Goal: Task Accomplishment & Management: Use online tool/utility

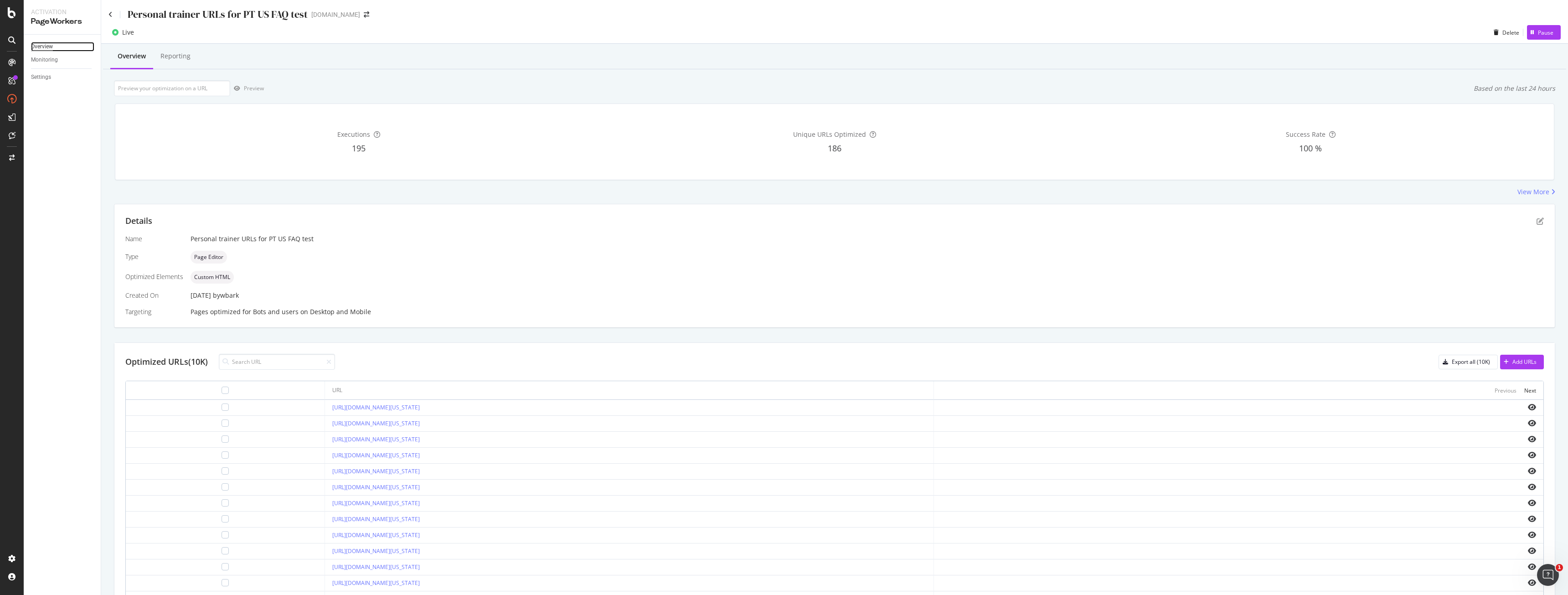
click at [42, 44] on div "Overview" at bounding box center [42, 47] width 22 height 10
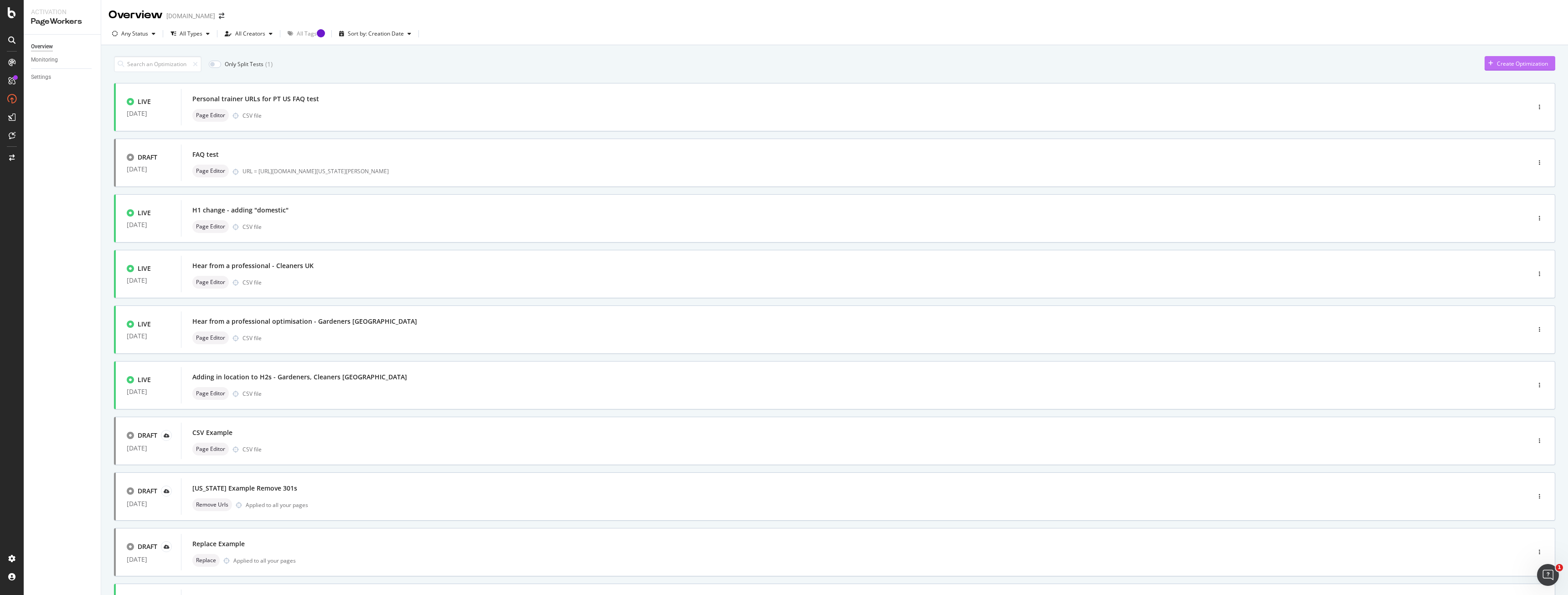
click at [1505, 69] on div "Create Optimization" at bounding box center [1516, 63] width 63 height 13
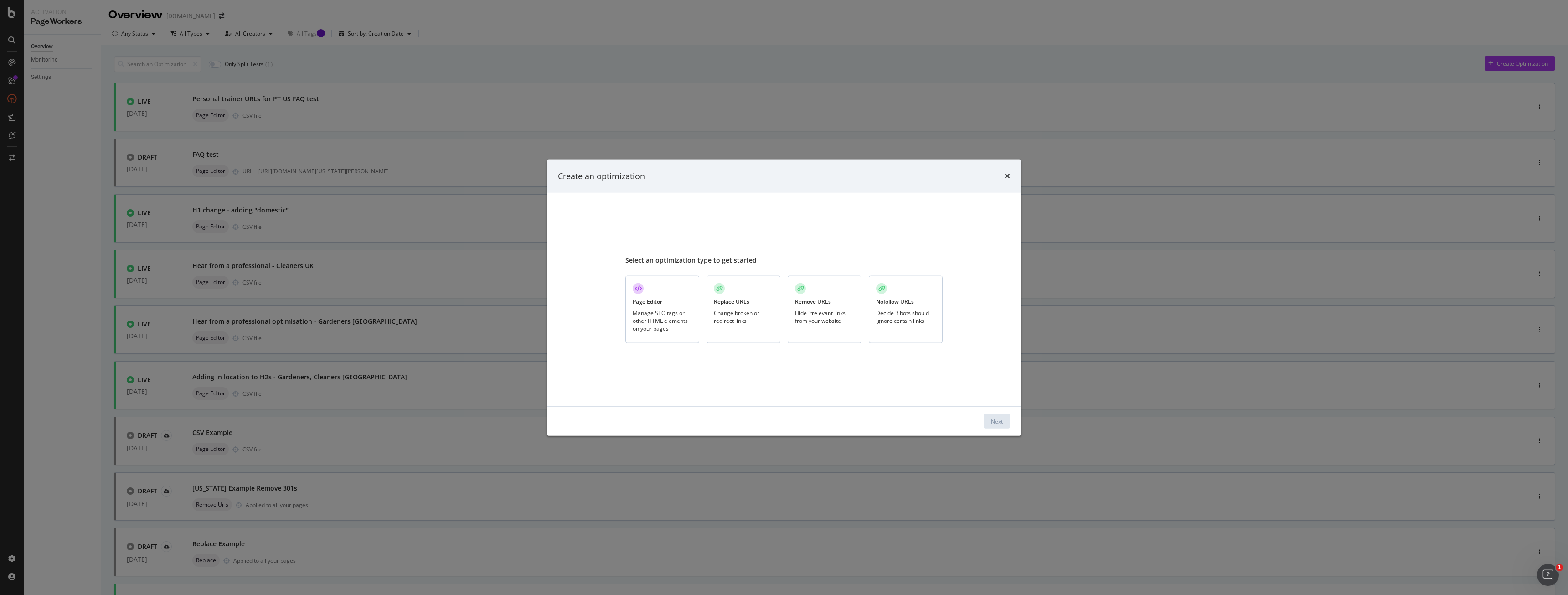
click at [653, 309] on div "Manage SEO tags or other HTML elements on your pages" at bounding box center [662, 321] width 59 height 23
click at [1017, 423] on div "Next" at bounding box center [784, 421] width 474 height 29
click at [1006, 421] on button "Next" at bounding box center [996, 421] width 26 height 15
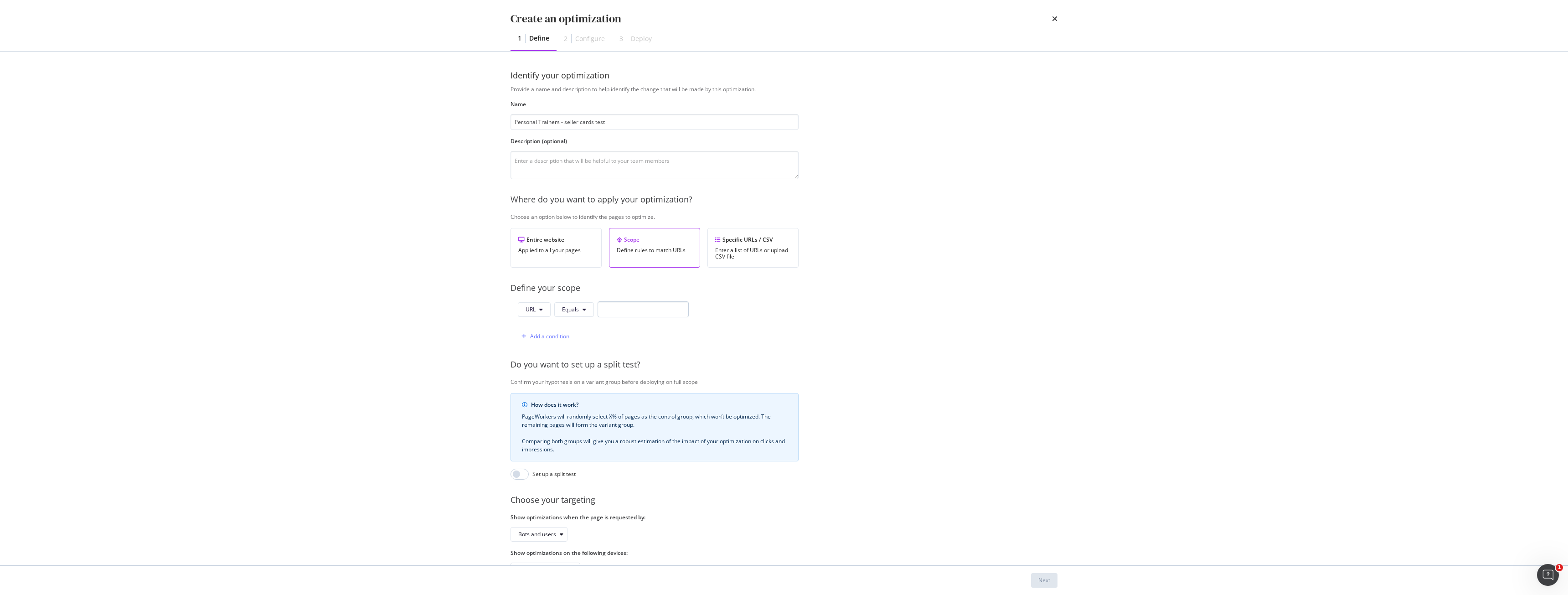
type input "Personal Trainers - seller cards test"
click at [641, 311] on input "modal" at bounding box center [643, 309] width 91 height 16
paste input "[URL][DOMAIN_NAME]"
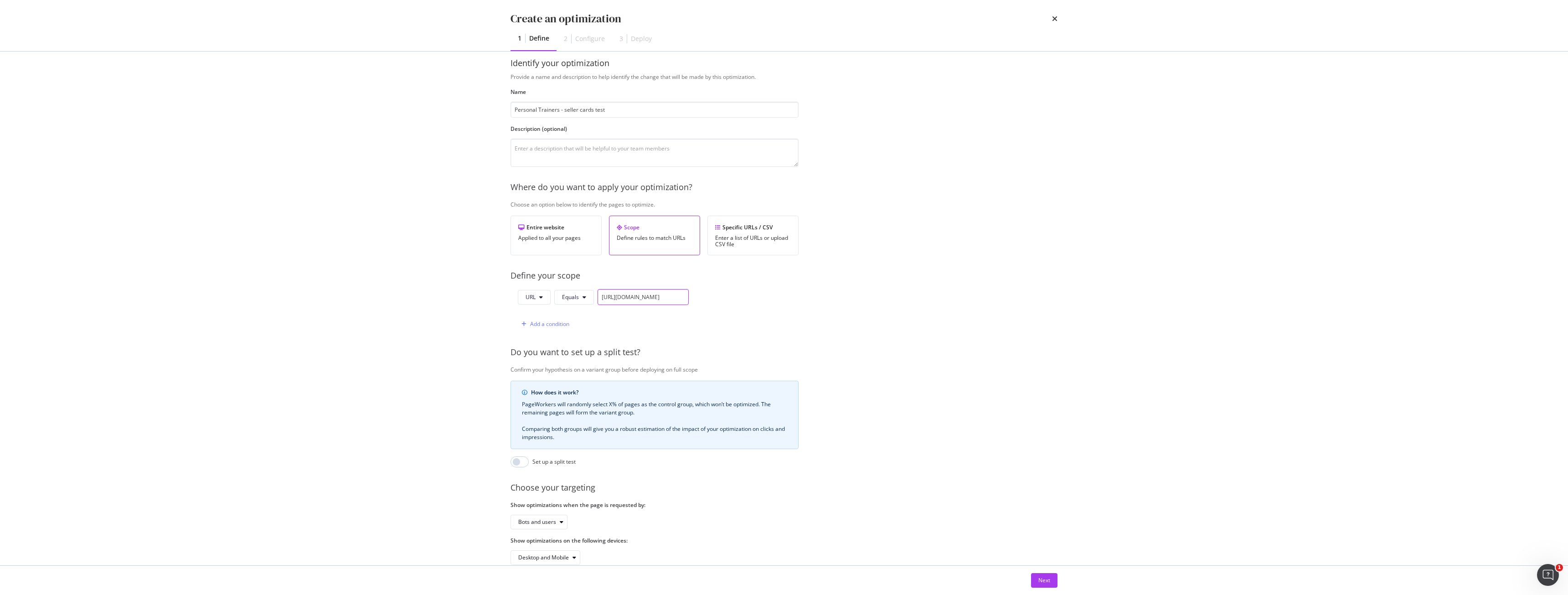
scroll to position [37, 0]
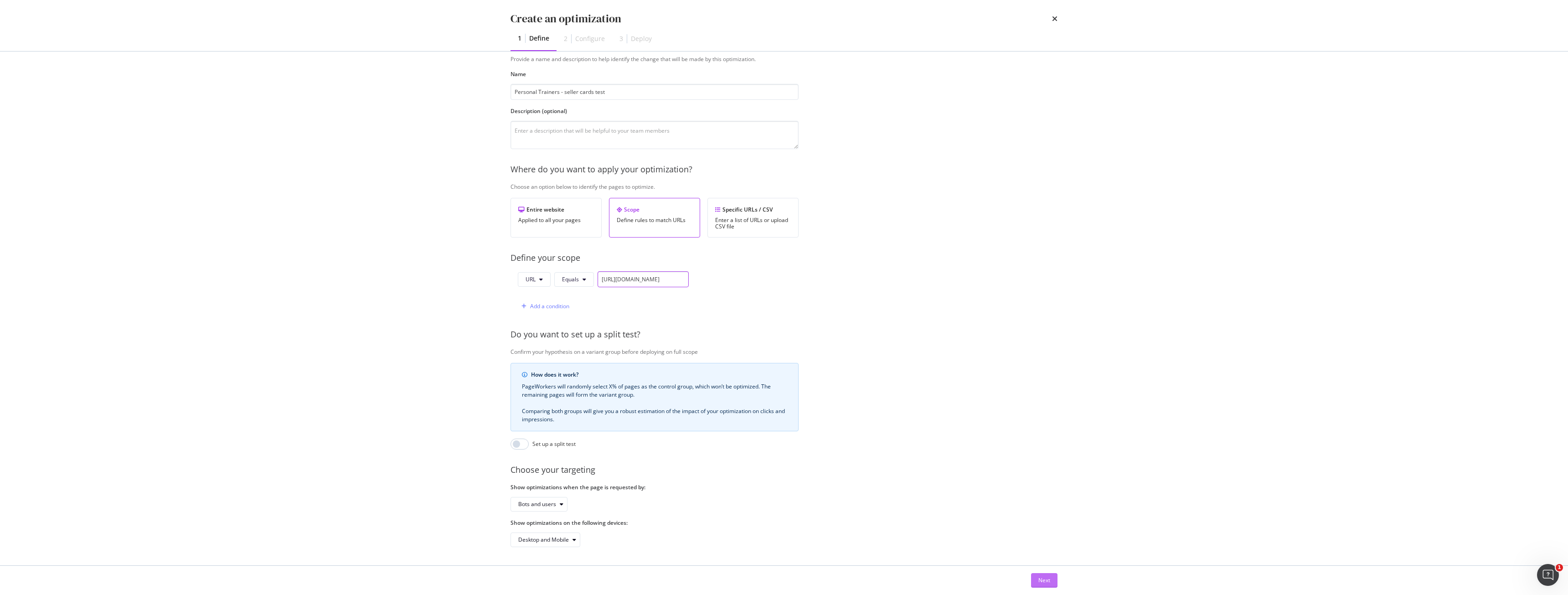
type input "[URL][DOMAIN_NAME]"
click at [1040, 583] on div "Next" at bounding box center [1044, 580] width 12 height 8
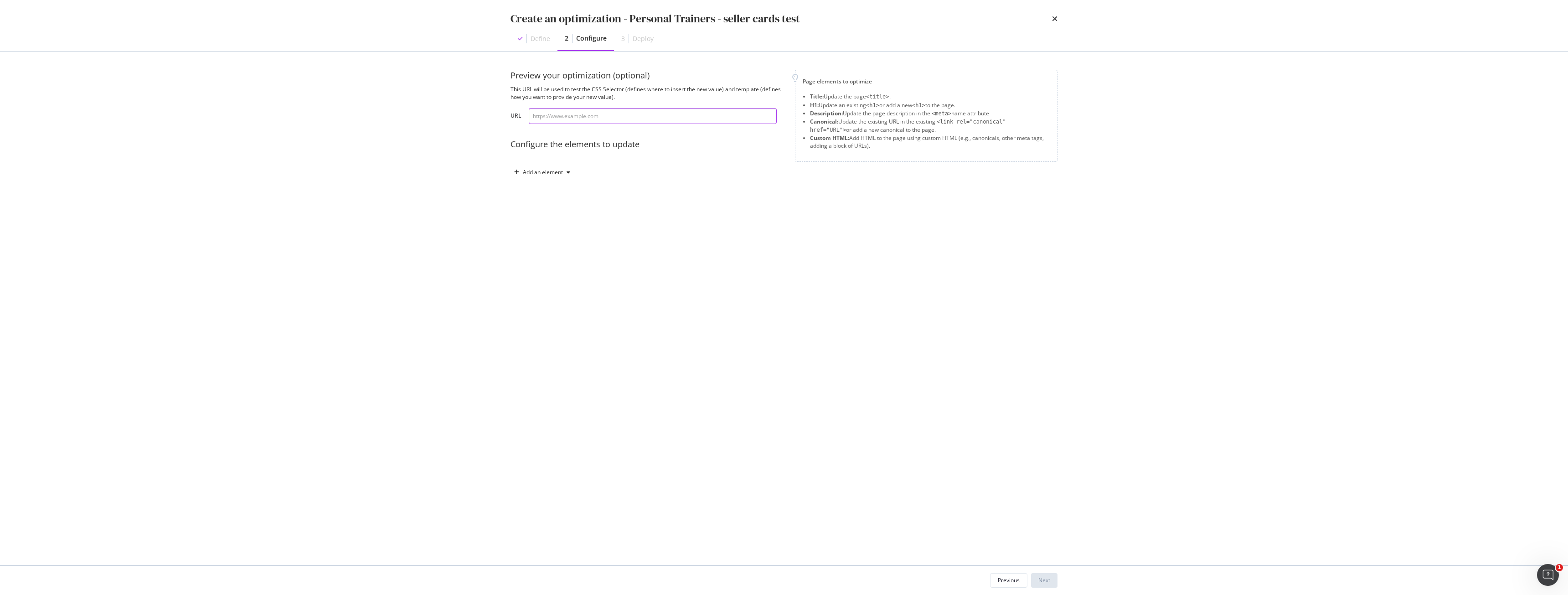
click at [627, 113] on input "modal" at bounding box center [653, 116] width 248 height 16
paste input "[URL][DOMAIN_NAME]"
type input "[URL][DOMAIN_NAME]"
click at [562, 179] on div "Preview your optimization (optional) This URL will be used to test the CSS Sele…" at bounding box center [784, 134] width 547 height 128
click at [562, 175] on div "Add an element" at bounding box center [543, 172] width 40 height 5
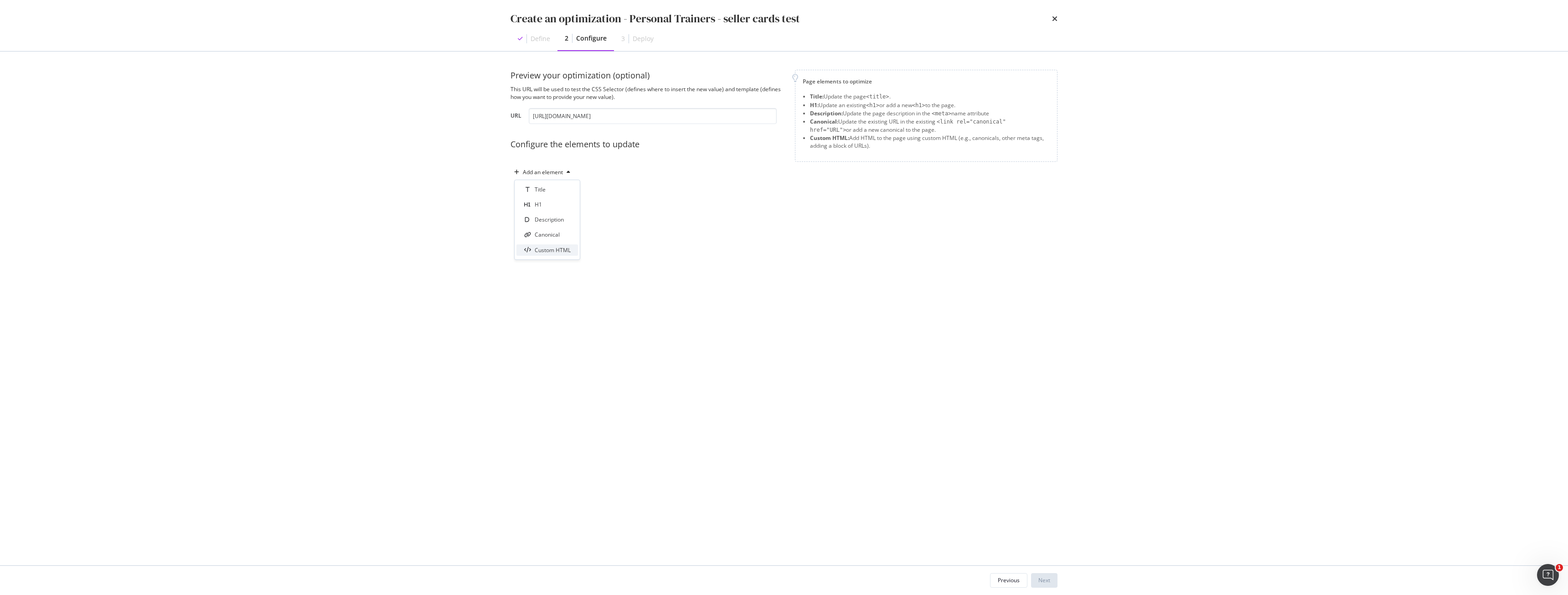
click at [553, 250] on div "Custom HTML" at bounding box center [552, 250] width 36 height 8
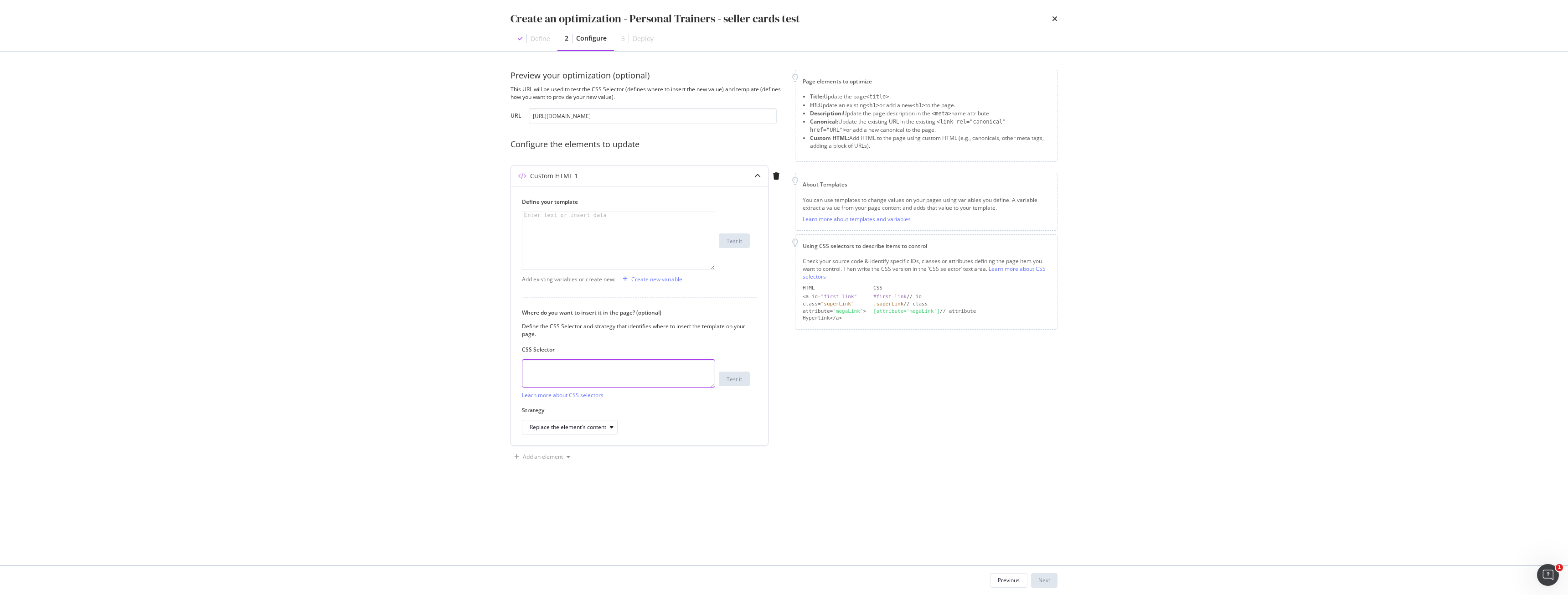
click at [640, 368] on textarea "modal" at bounding box center [618, 373] width 194 height 28
paste textarea "#popular-regions"
type textarea "#popular-regions"
click at [740, 382] on div "Test it" at bounding box center [734, 379] width 15 height 8
click at [582, 208] on div "Define your template Enter text or insert data XXXXXXXXXXXXXXXXXXXXXXXXXXXXXXXX…" at bounding box center [635, 234] width 228 height 72
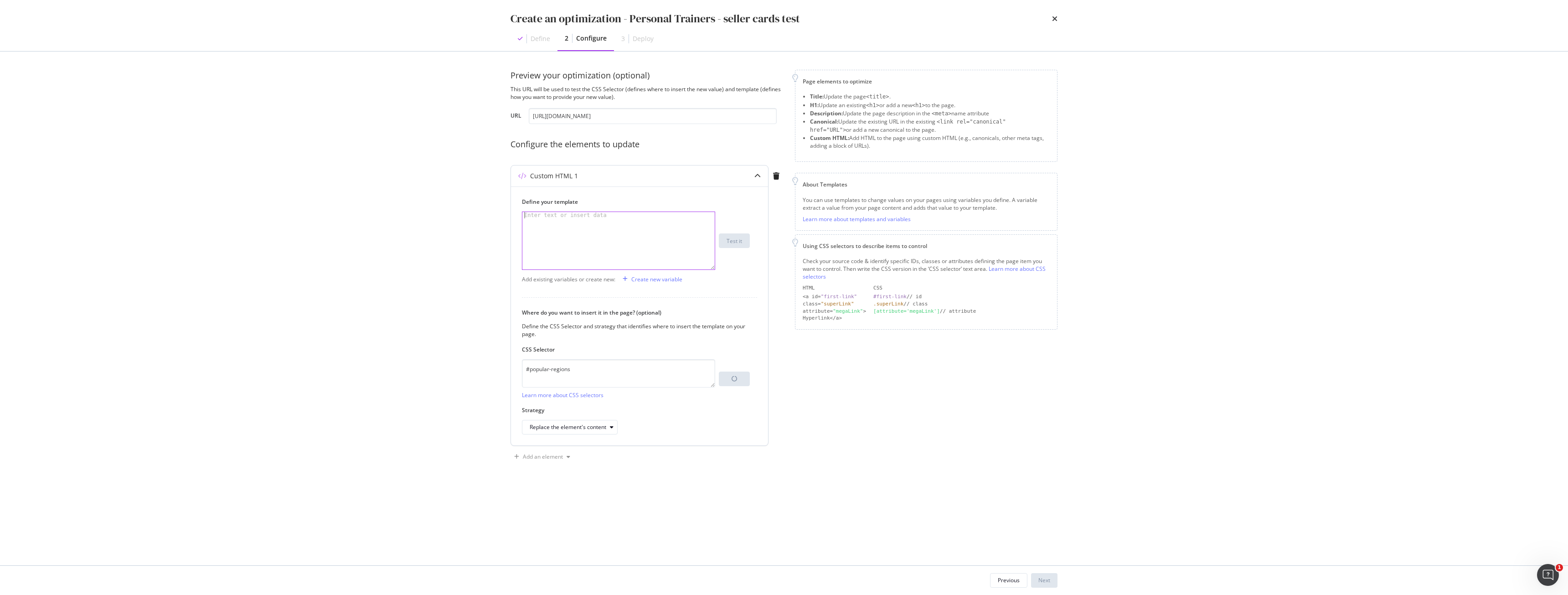
click at [586, 220] on div "modal" at bounding box center [618, 247] width 192 height 70
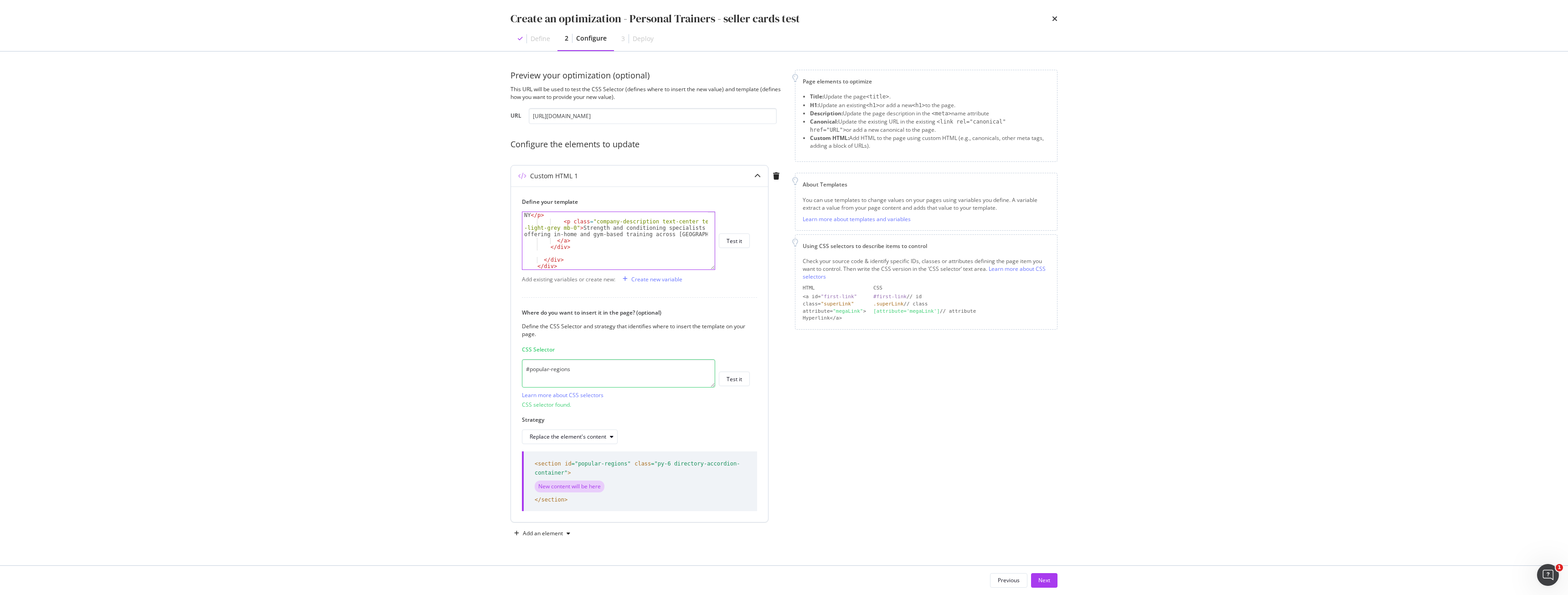
scroll to position [1571, 0]
click at [1044, 577] on div "Next" at bounding box center [1044, 580] width 12 height 8
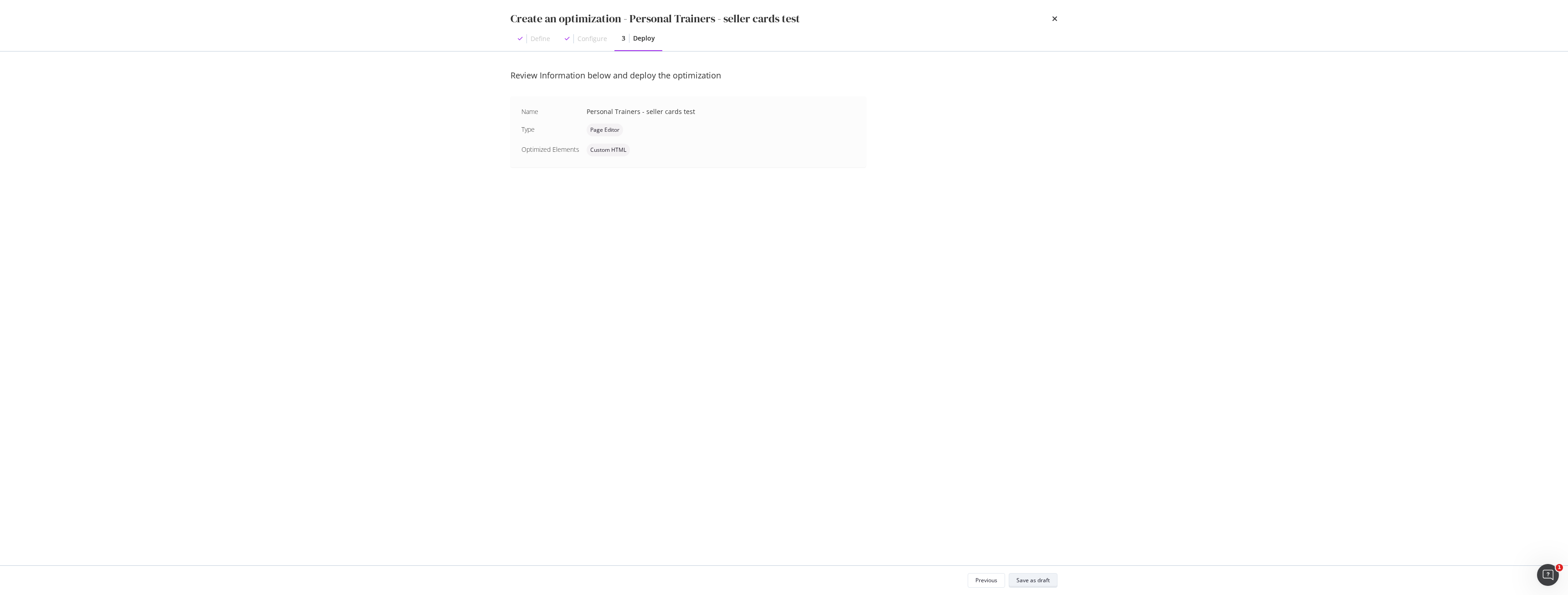
click at [1052, 575] on button "Save as draft" at bounding box center [1033, 580] width 49 height 15
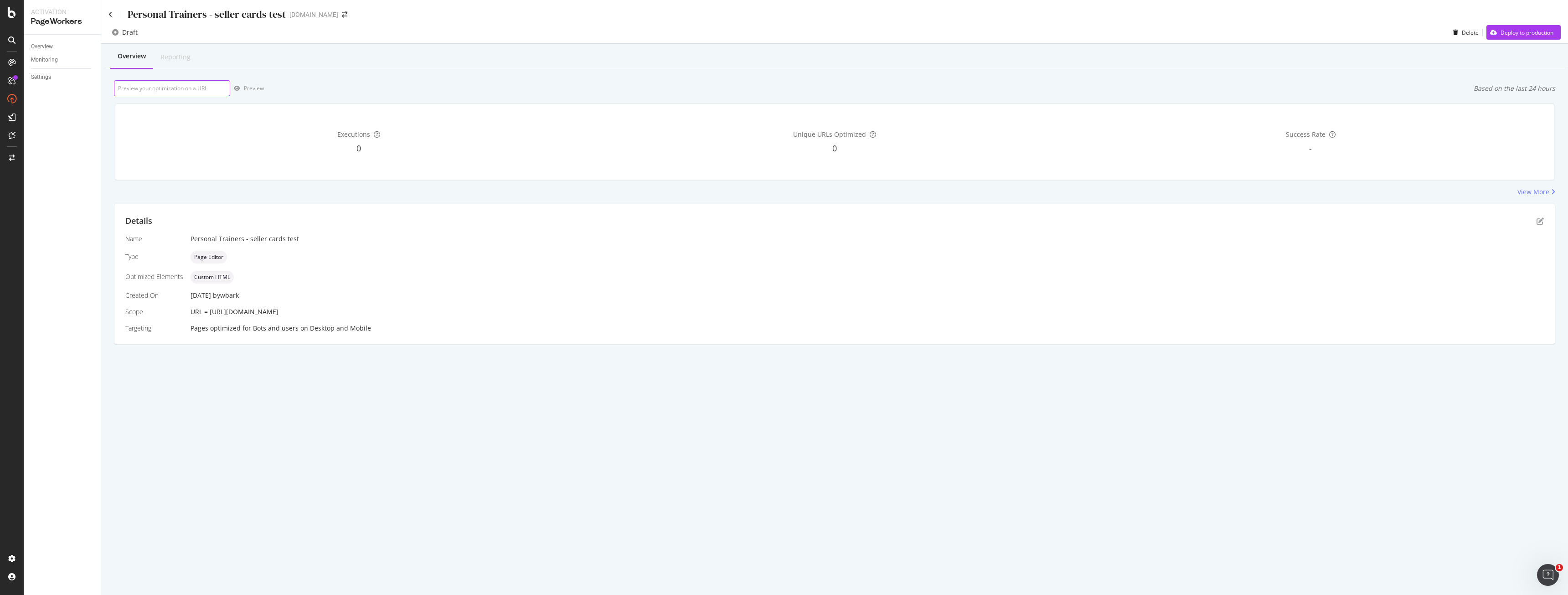
click at [201, 87] on input "url" at bounding box center [172, 88] width 116 height 16
paste input "[URL][DOMAIN_NAME]"
type input "[URL][DOMAIN_NAME]"
click at [261, 88] on div "Preview" at bounding box center [254, 88] width 20 height 8
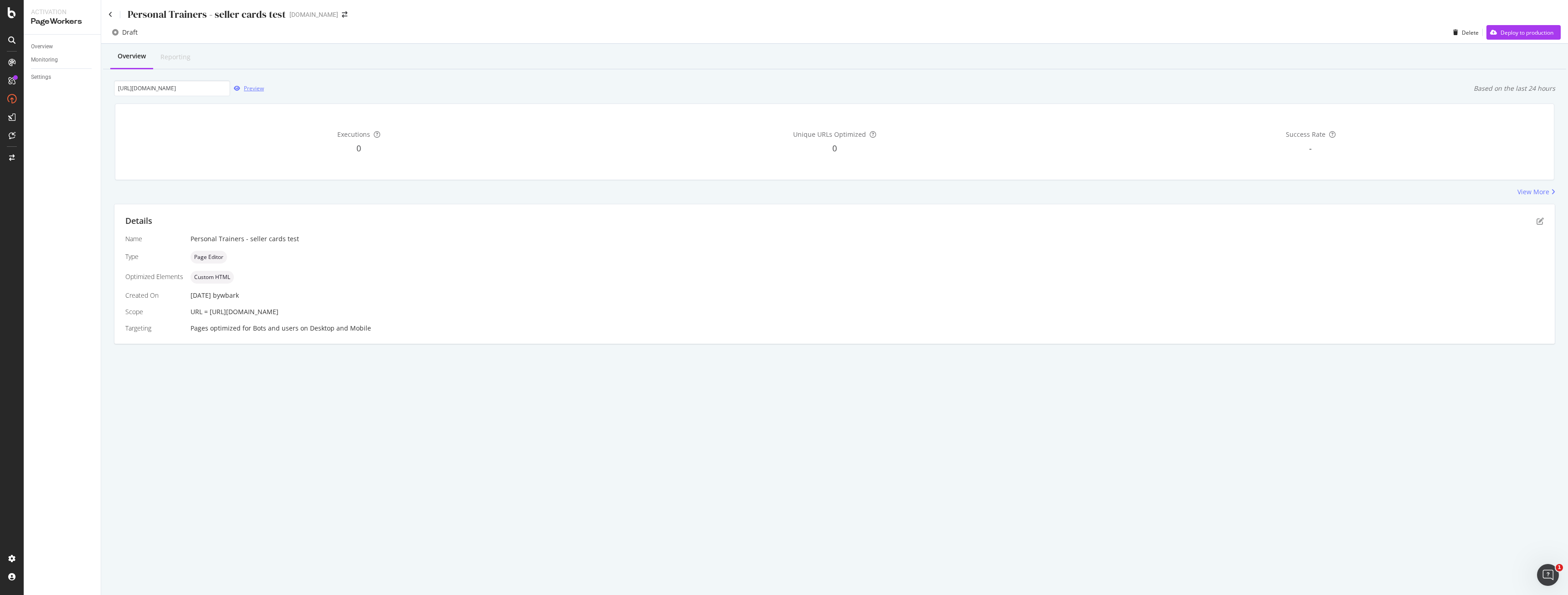
scroll to position [0, 0]
click at [1540, 222] on icon "pen-to-square" at bounding box center [1540, 221] width 7 height 7
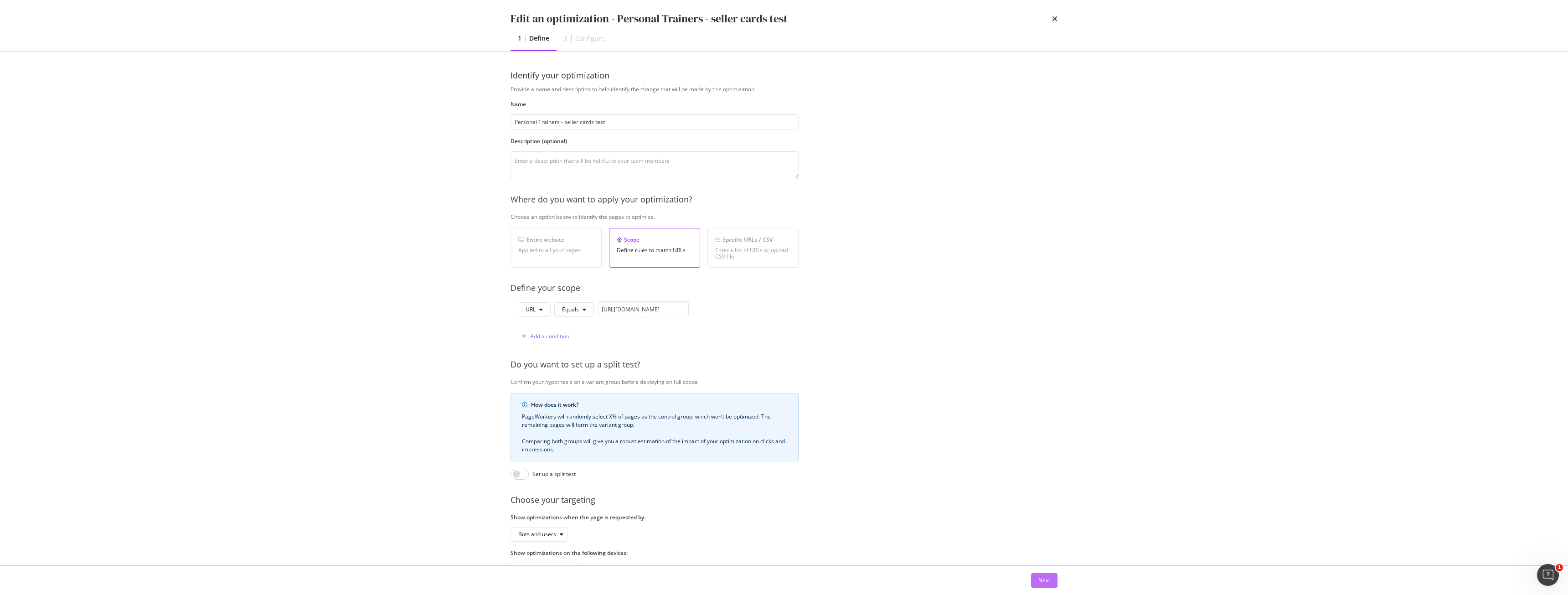
click at [1041, 580] on div "Next" at bounding box center [1044, 580] width 12 height 8
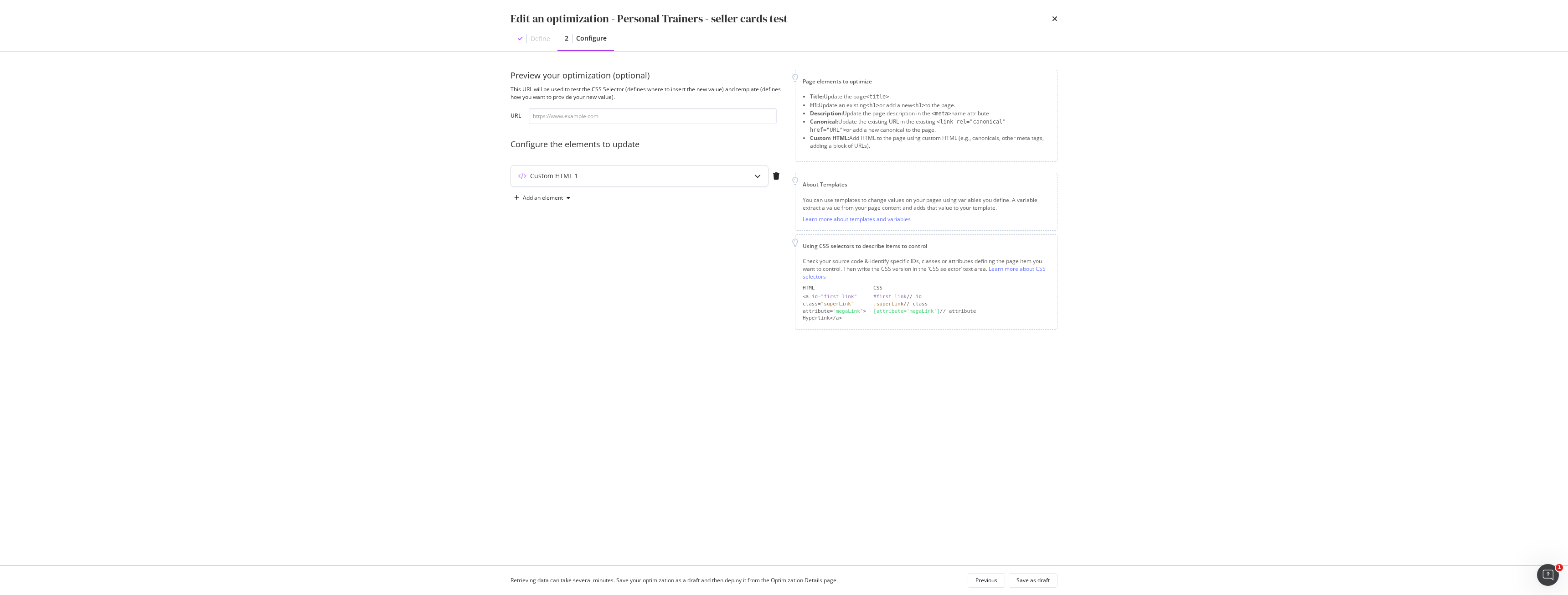
click at [687, 175] on div "Custom HTML 1" at bounding box center [621, 176] width 221 height 9
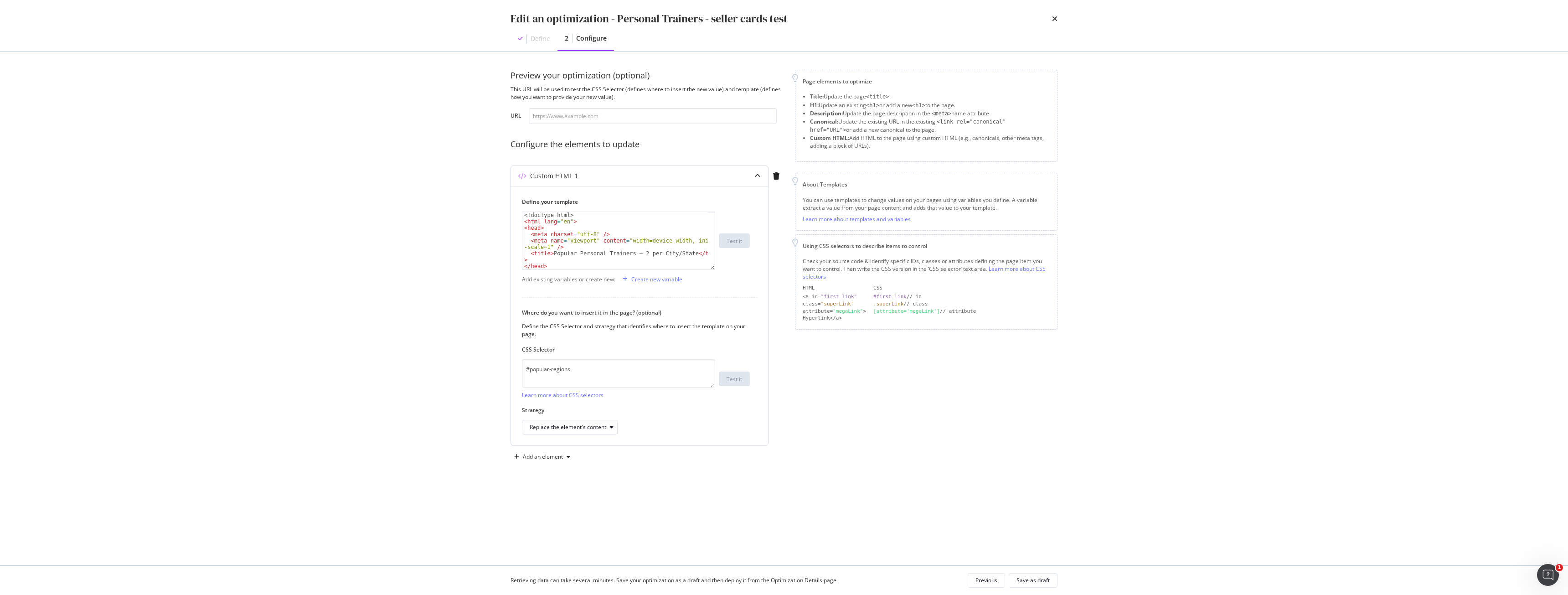
click at [670, 244] on div "<! doctype html > < html lang = "en" > < head > < meta charset = "utf-8" /> < m…" at bounding box center [615, 247] width 186 height 70
type textarea "</html>"
click at [1052, 579] on button "Save as draft" at bounding box center [1033, 580] width 49 height 15
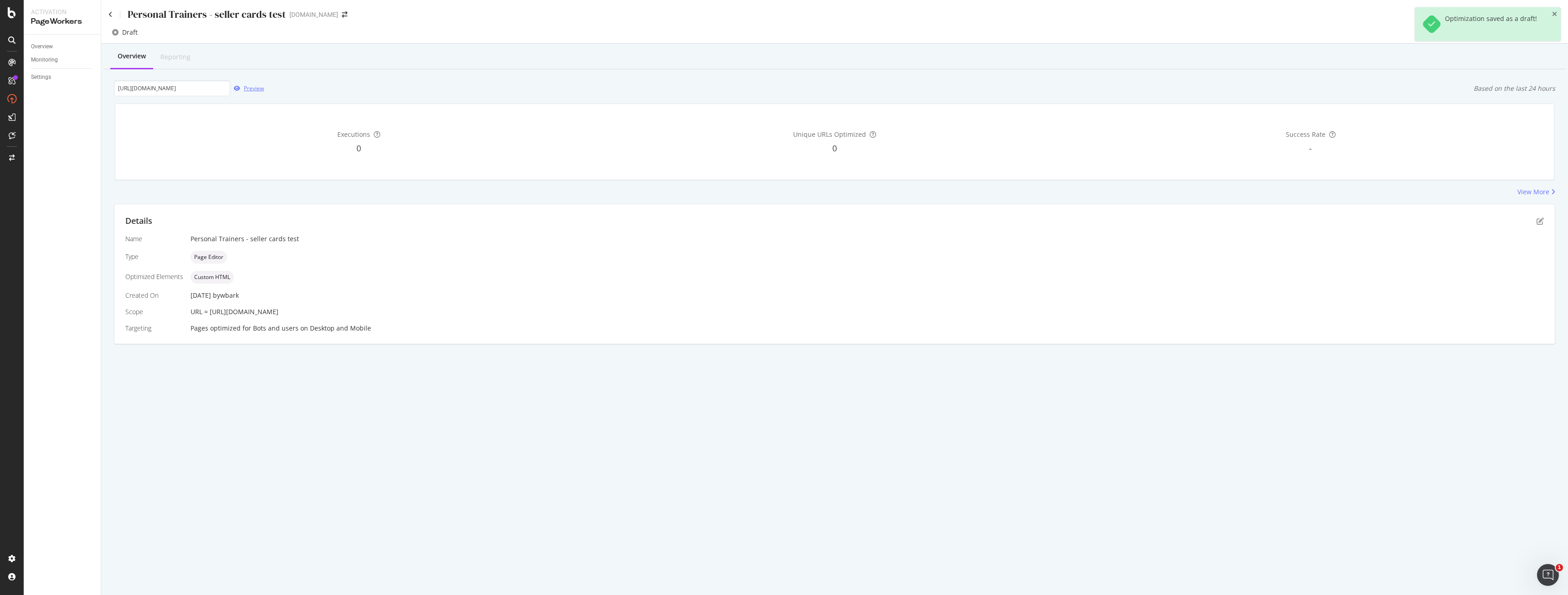
click at [239, 88] on icon "button" at bounding box center [237, 88] width 6 height 5
click at [1536, 217] on div "Details" at bounding box center [835, 220] width 1418 height 12
click at [1539, 222] on icon "pen-to-square" at bounding box center [1540, 221] width 7 height 7
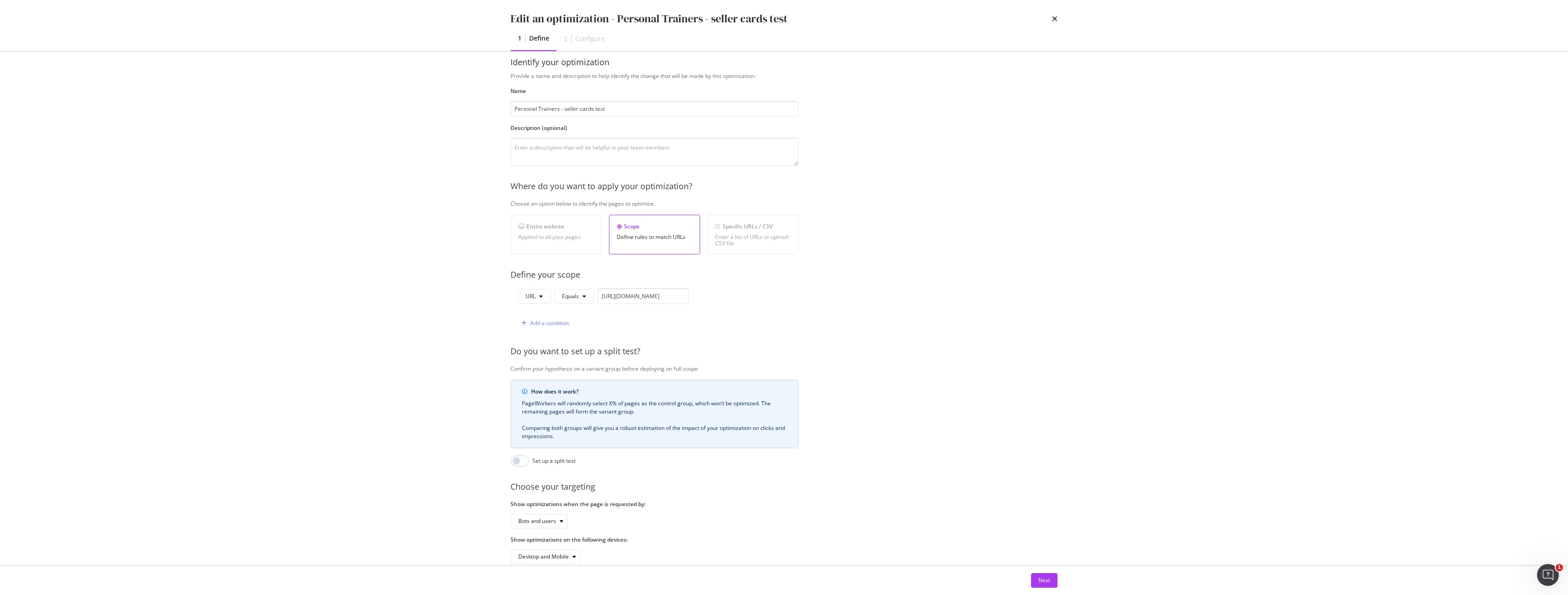
scroll to position [37, 0]
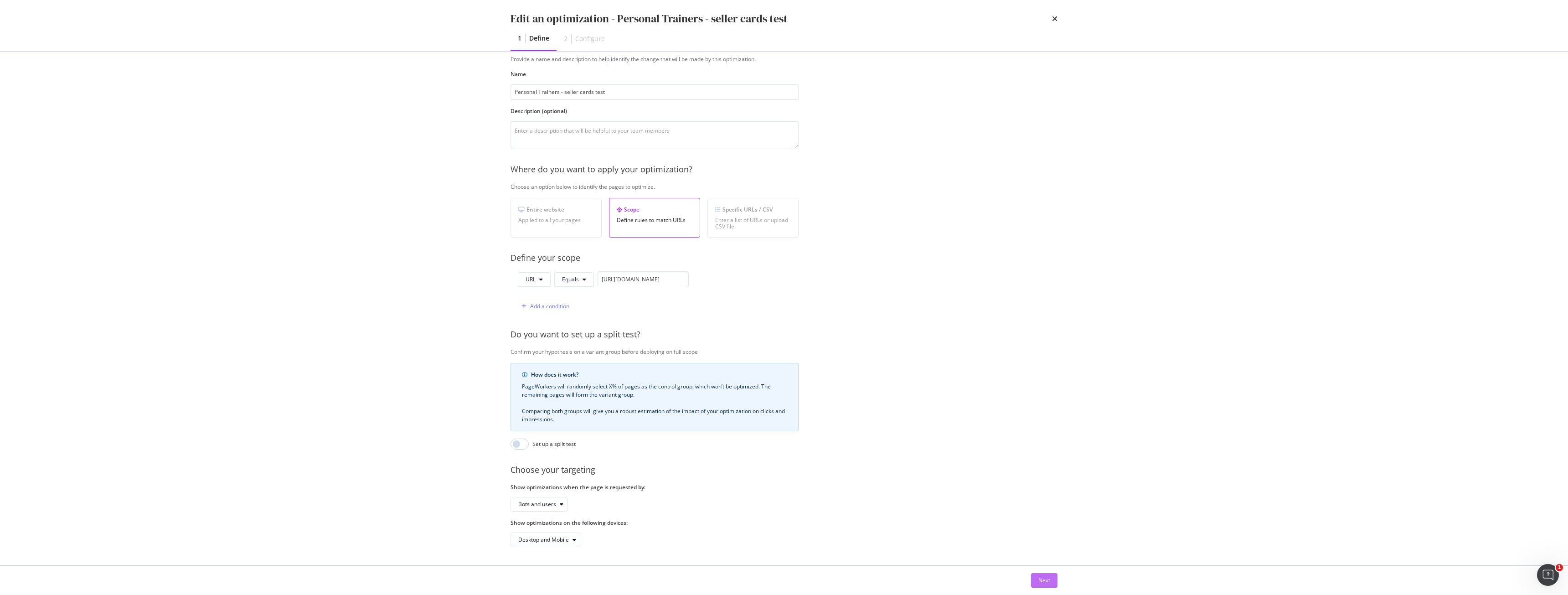
click at [1048, 583] on div "Next" at bounding box center [1044, 580] width 12 height 8
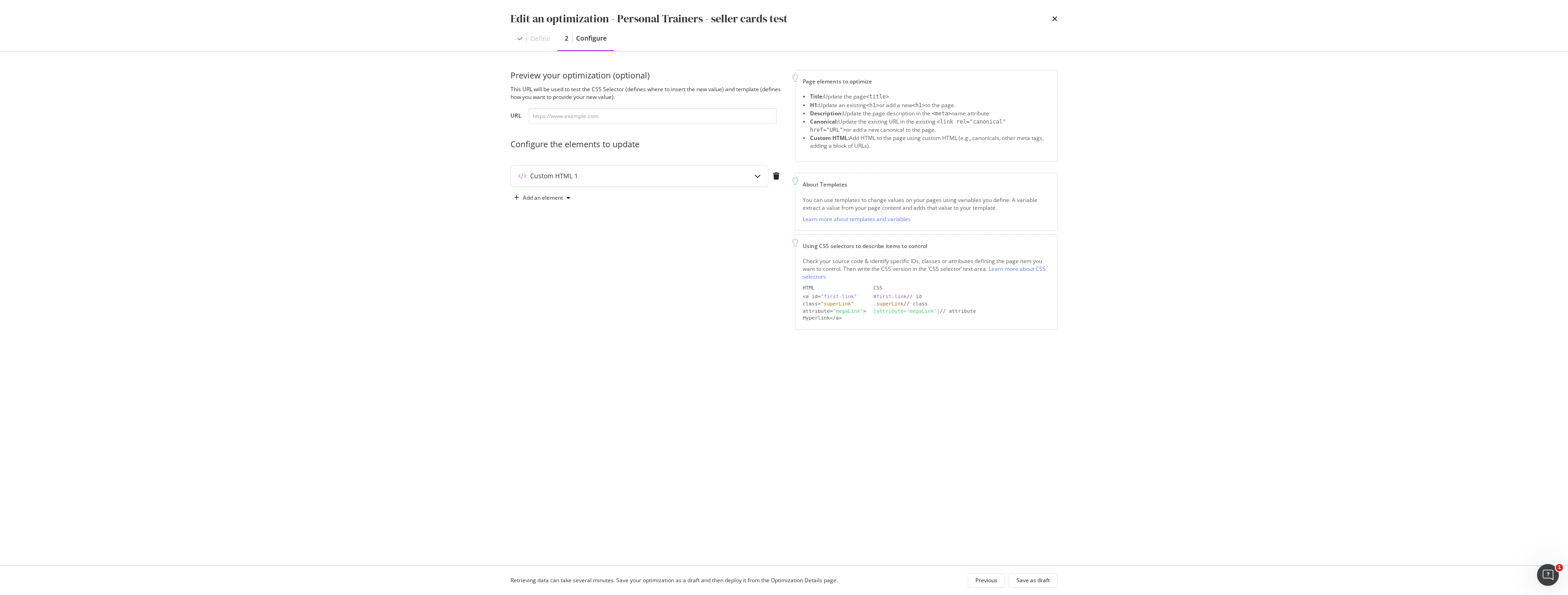
scroll to position [0, 0]
click at [662, 176] on div "Custom HTML 1" at bounding box center [621, 176] width 221 height 9
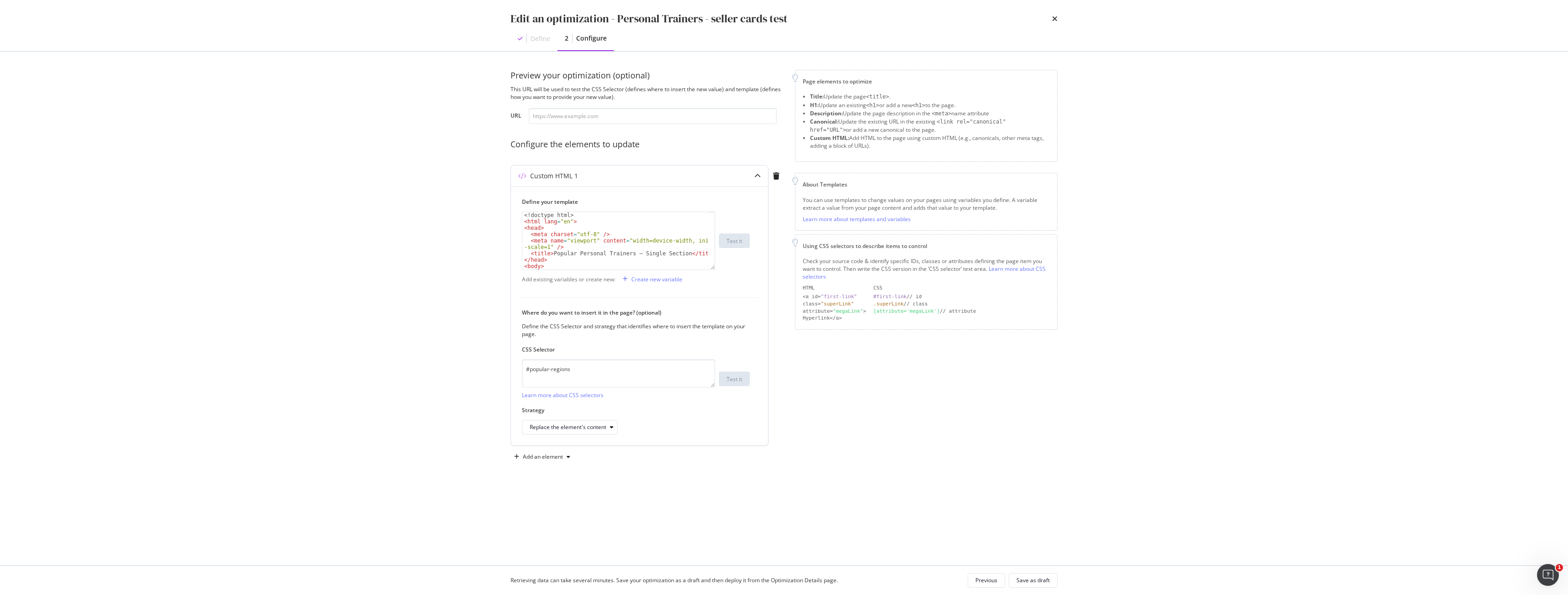
click at [649, 259] on div "<! doctype html > < html lang = "en" > < head > < meta charset = "utf-8" /> < m…" at bounding box center [615, 250] width 186 height 77
type textarea "</html>"
click at [1046, 588] on div "Retrieving data can take several minutes. Save your optimization as a draft and…" at bounding box center [784, 580] width 584 height 29
click at [1046, 582] on div "Save as draft" at bounding box center [1033, 580] width 33 height 8
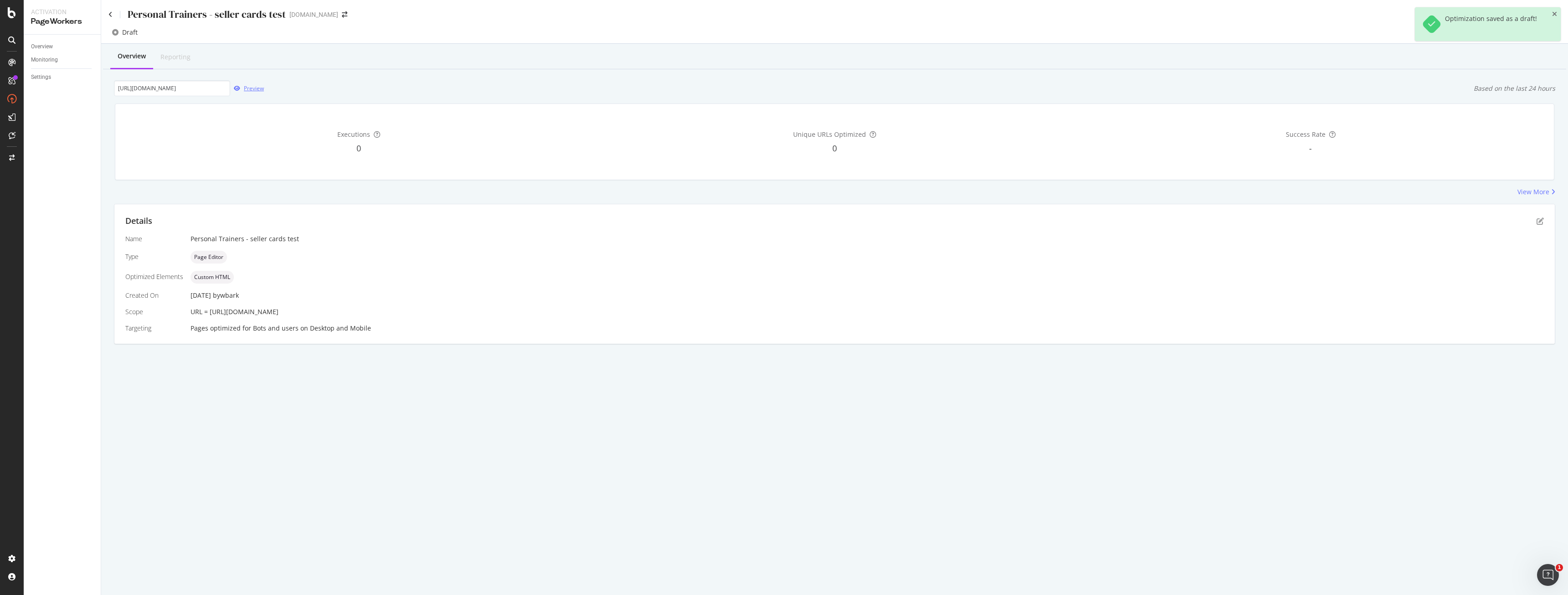
click at [259, 84] on div "Preview" at bounding box center [247, 88] width 33 height 13
click at [1537, 219] on icon "pen-to-square" at bounding box center [1540, 221] width 7 height 7
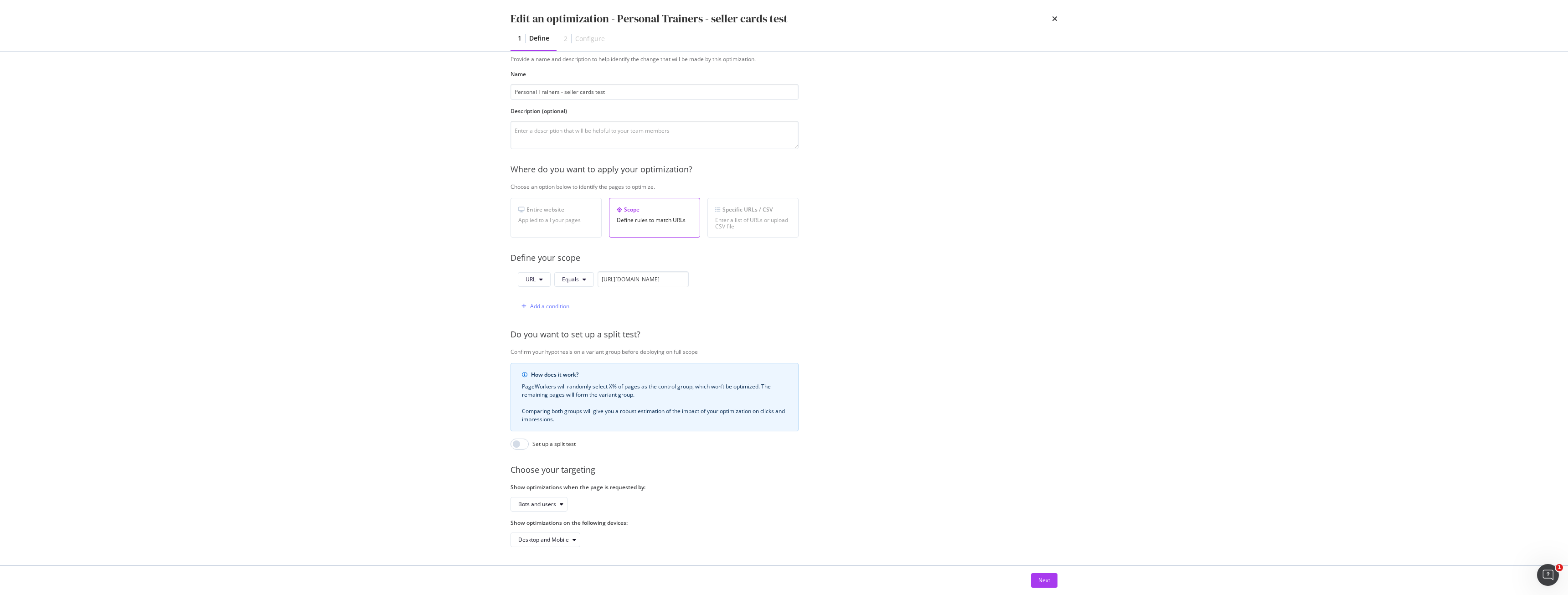
scroll to position [37, 0]
click at [1044, 577] on div "Next" at bounding box center [1044, 580] width 12 height 8
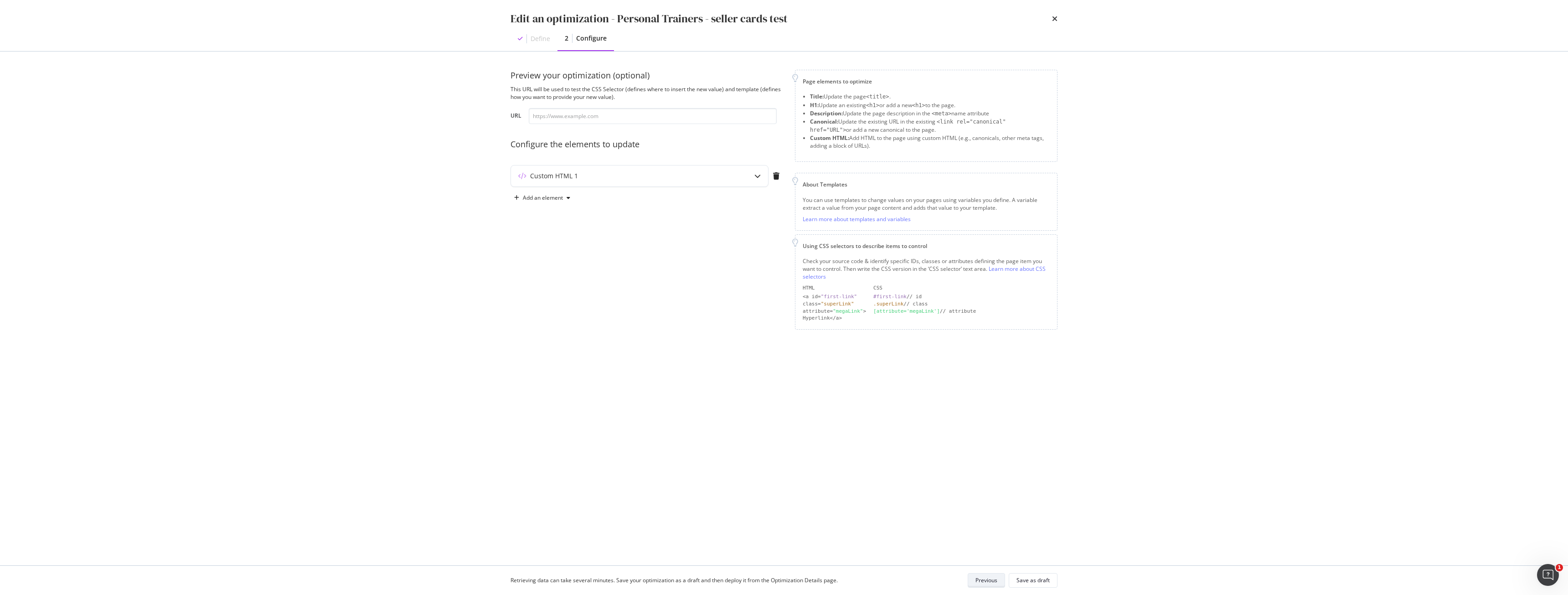
scroll to position [0, 0]
click at [618, 185] on div "Custom HTML 1" at bounding box center [639, 176] width 257 height 21
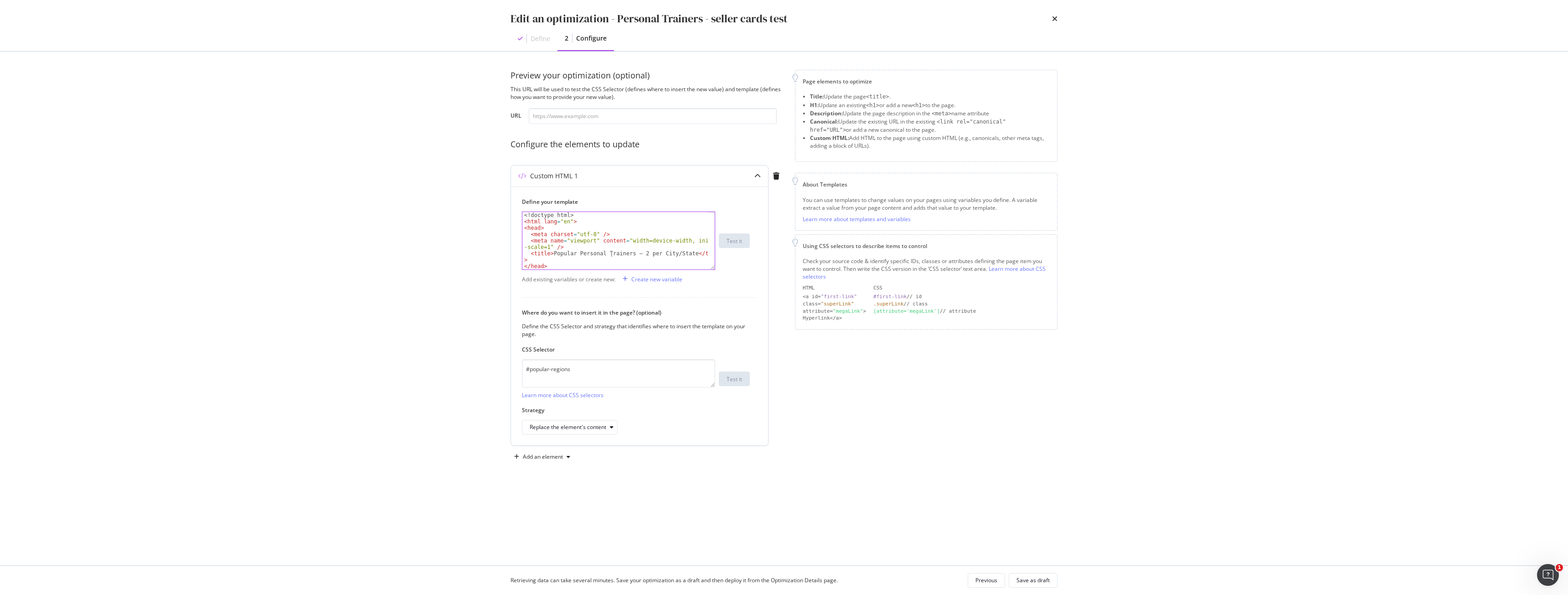
click at [611, 255] on div "<! doctype html > < html lang = "en" > < head > < meta charset = "utf-8" /> < m…" at bounding box center [615, 247] width 186 height 70
type textarea "</div>"
click at [1050, 577] on button "Save as draft" at bounding box center [1033, 580] width 49 height 15
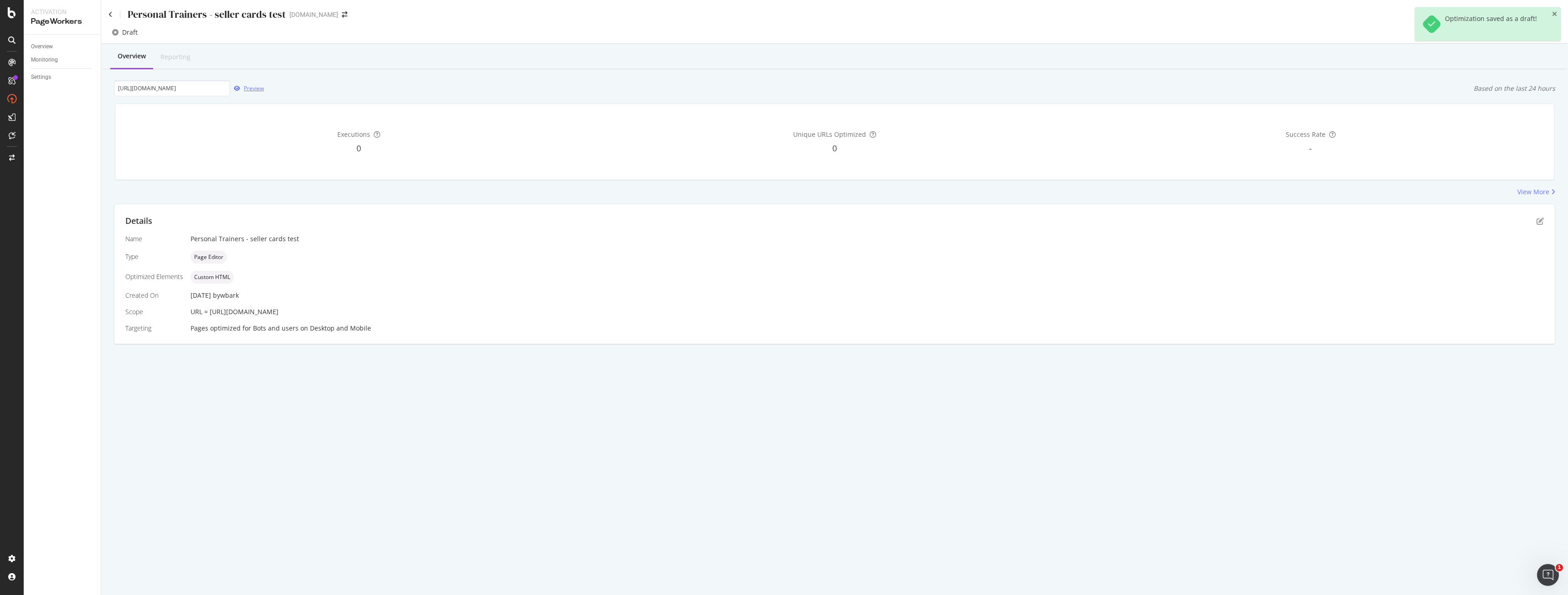
click at [250, 91] on div "Preview" at bounding box center [254, 88] width 20 height 8
click at [1538, 223] on icon "pen-to-square" at bounding box center [1540, 221] width 7 height 7
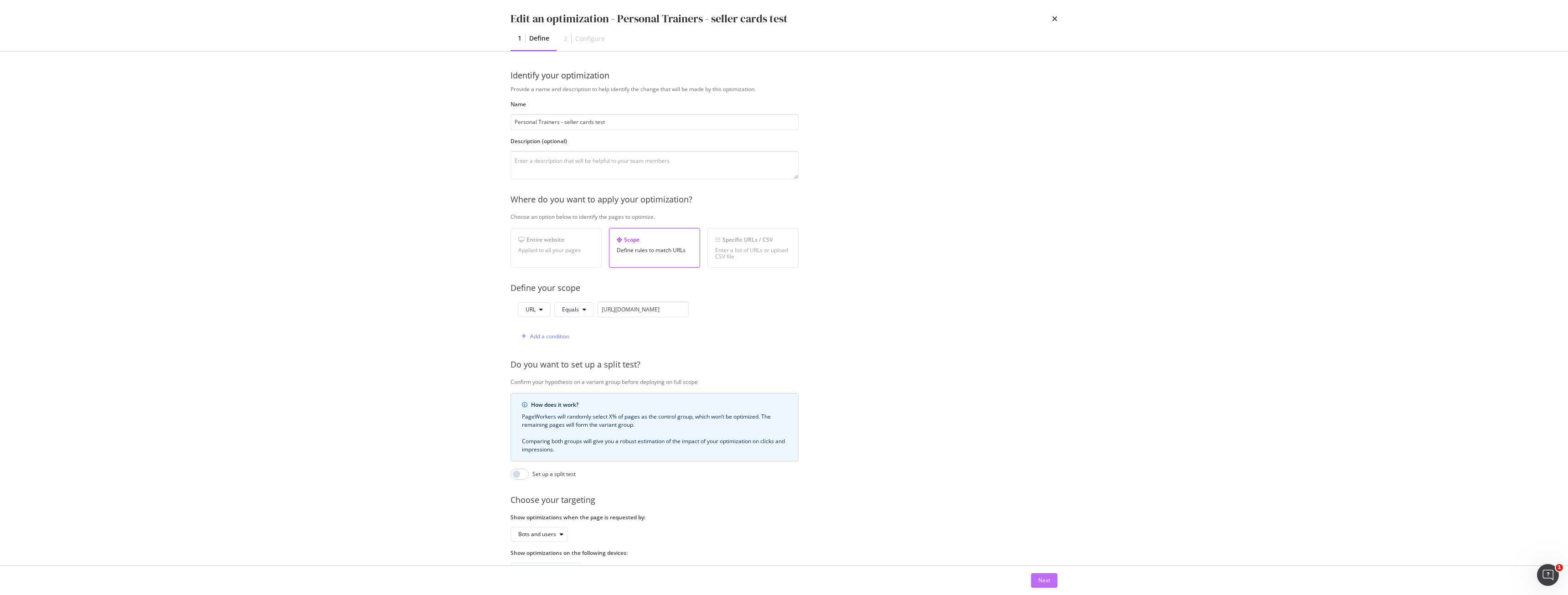
click at [1050, 576] on button "Next" at bounding box center [1044, 580] width 26 height 15
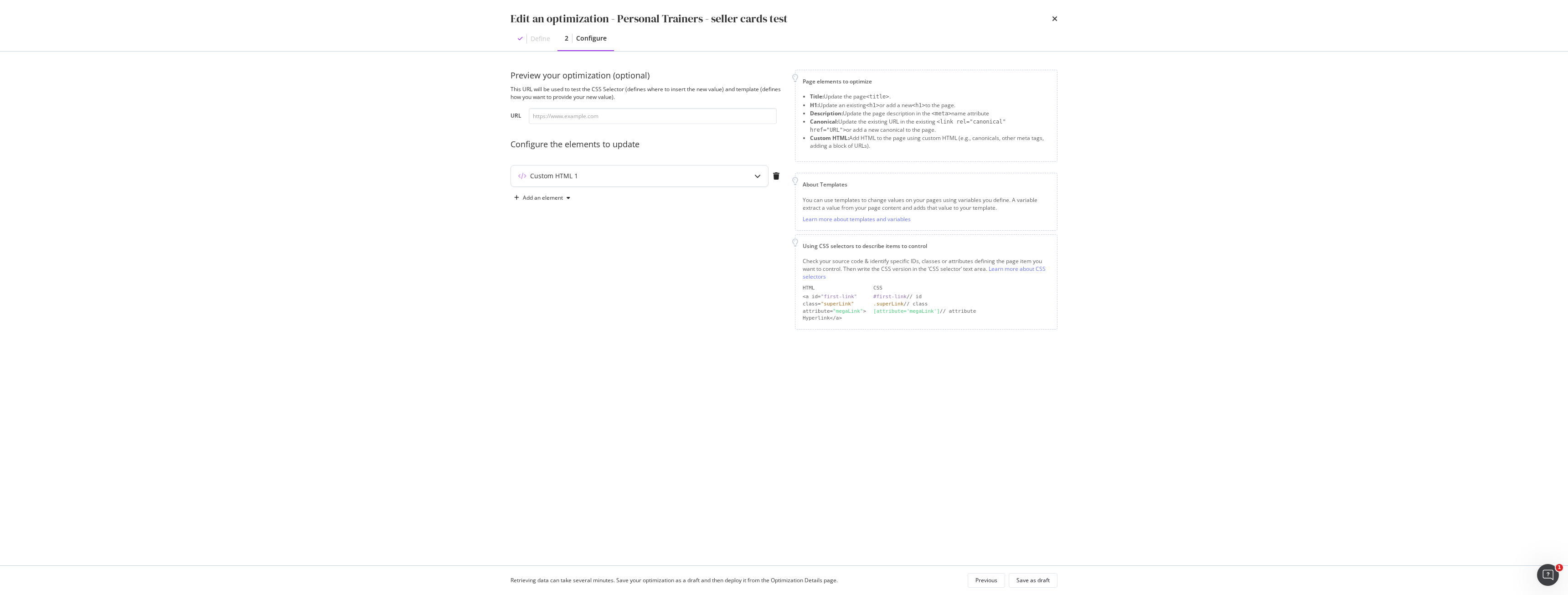
click at [589, 181] on div "Custom HTML 1" at bounding box center [639, 176] width 257 height 21
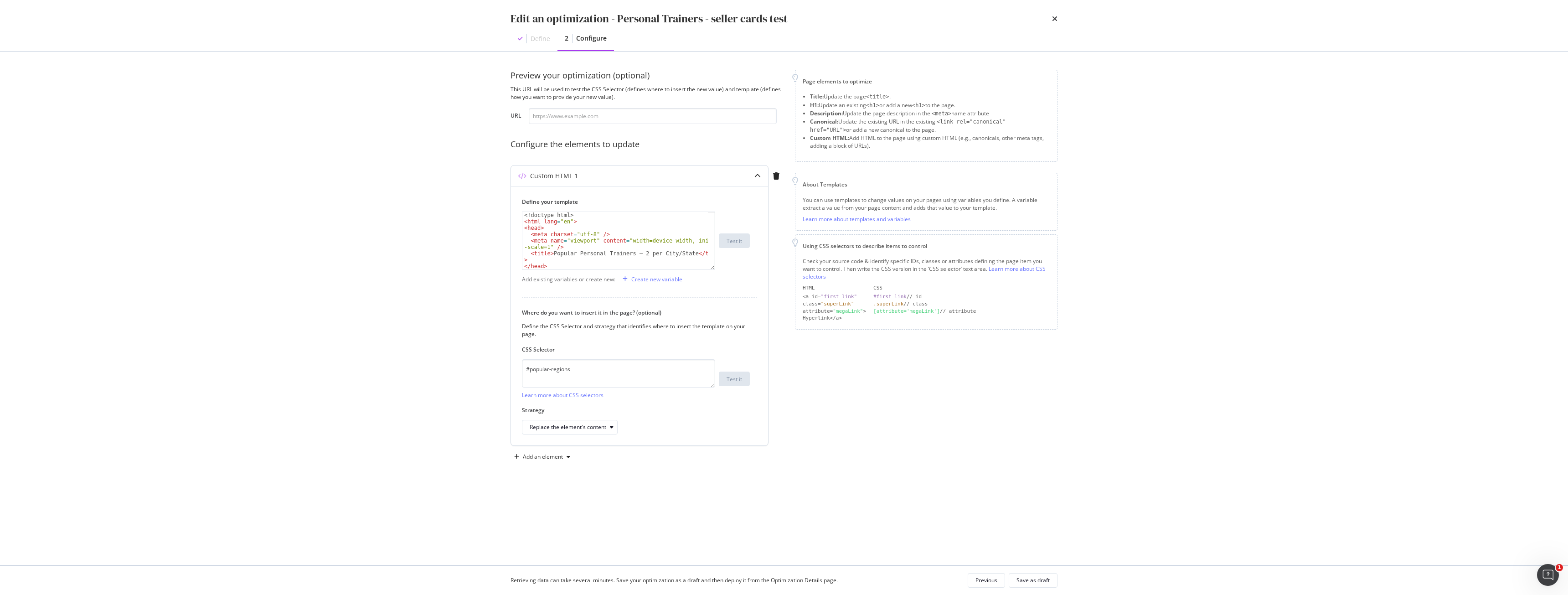
click at [603, 263] on div "<! doctype html > < html lang = "en" > < head > < meta charset = "utf-8" /> < m…" at bounding box center [615, 247] width 186 height 70
type textarea "</div>"
paste textarea "<div class="d-flex justify-content-center align-items-center directory-paginati…"
type textarea "<div class="d-flex justify-content-center align-items-center directory-paginati…"
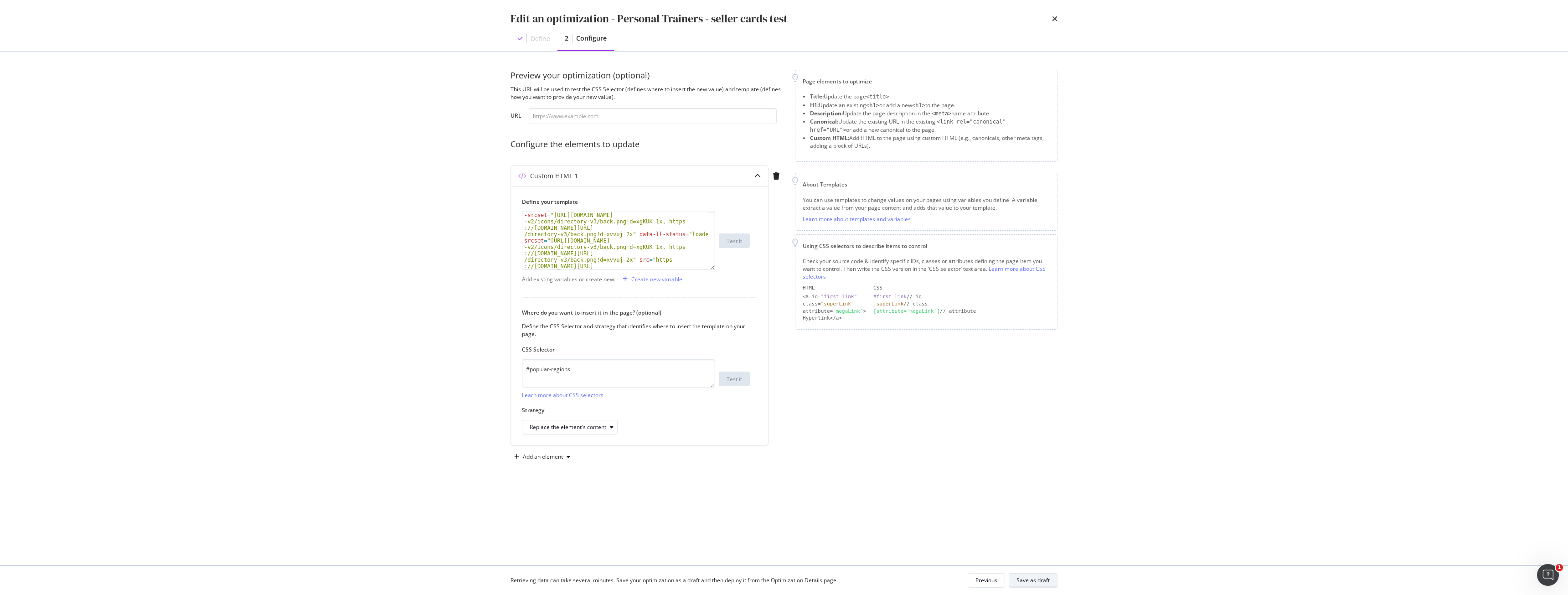
click at [1029, 576] on div "Save as draft" at bounding box center [1033, 580] width 33 height 13
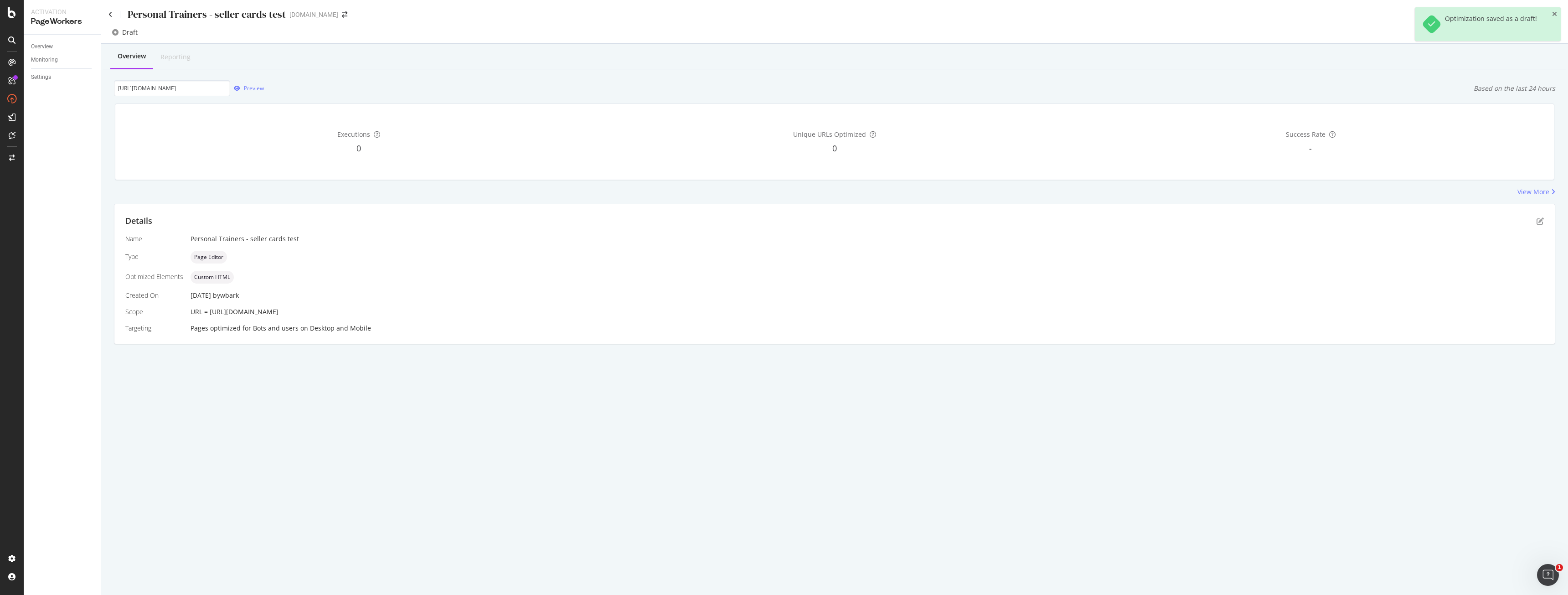
click at [251, 88] on div "Preview" at bounding box center [254, 88] width 20 height 8
